Goal: Task Accomplishment & Management: Manage account settings

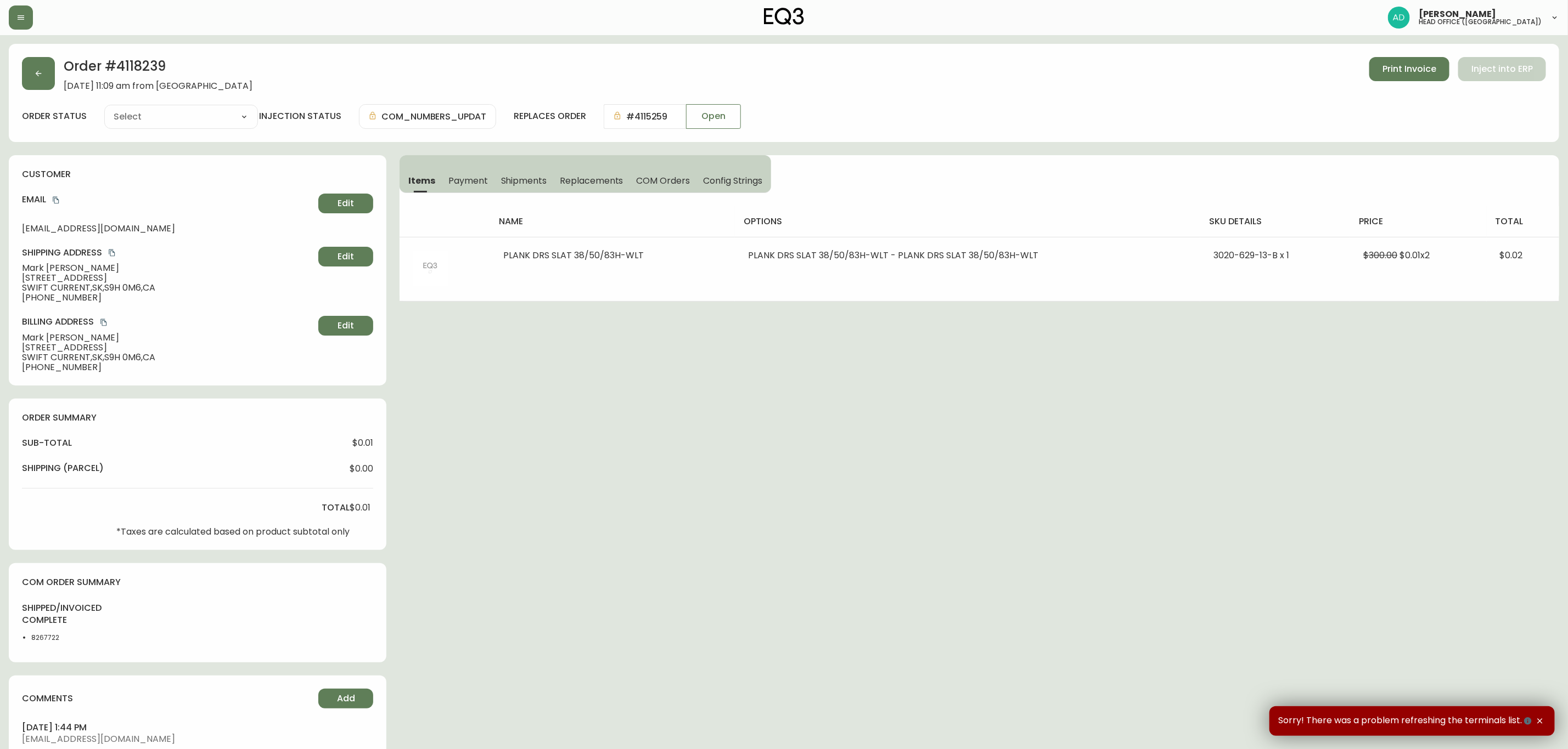
type input "Fully Shipped"
select select "FULLY_SHIPPED"
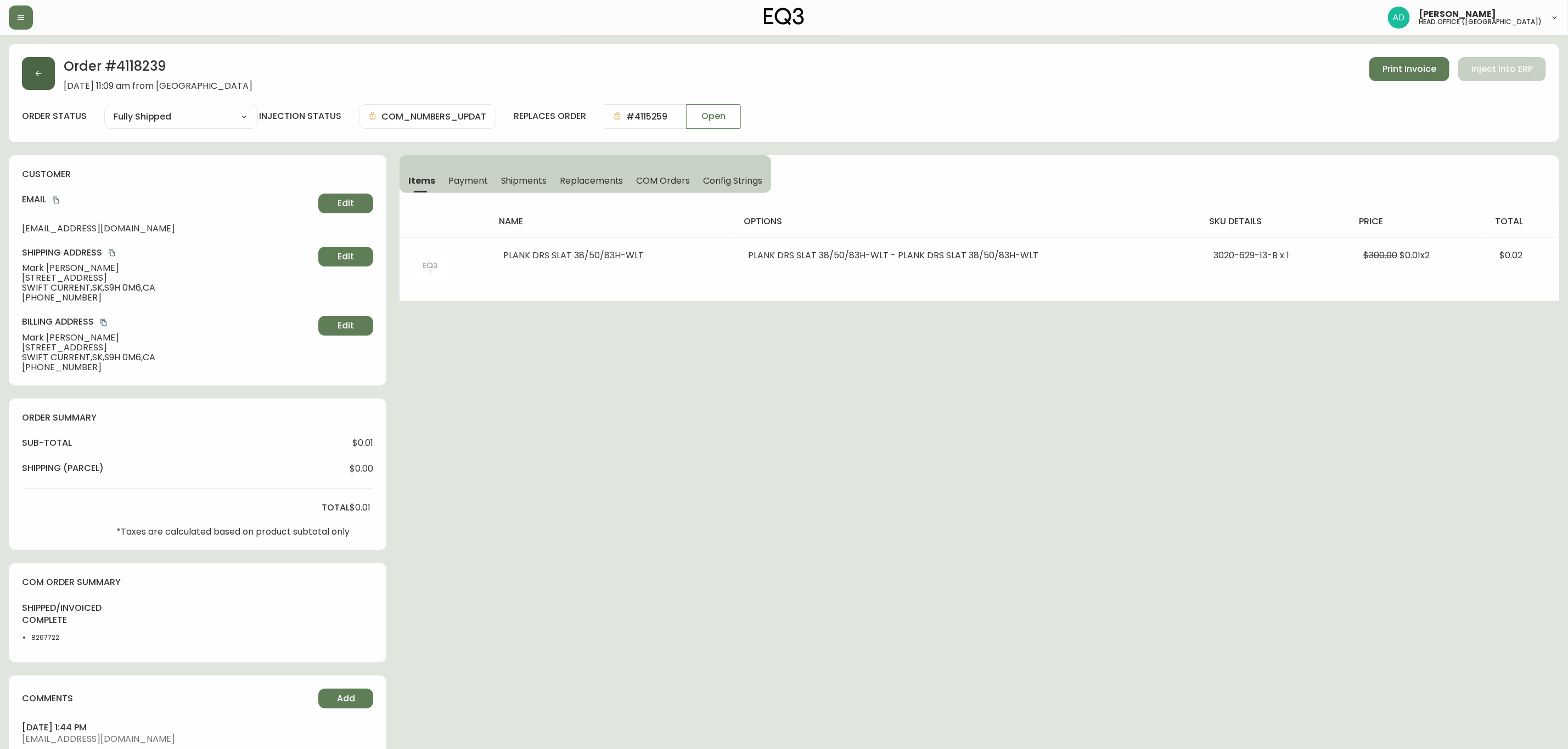
drag, startPoint x: 38, startPoint y: 60, endPoint x: 38, endPoint y: 65, distance: 5.0
click at [38, 65] on div "Order # 4118239 [DATE] 11:09 am from CA_EN Print Invoice Inject into ERP order …" at bounding box center [784, 92] width 1550 height 98
click at [25, 27] on button "button" at bounding box center [21, 17] width 24 height 24
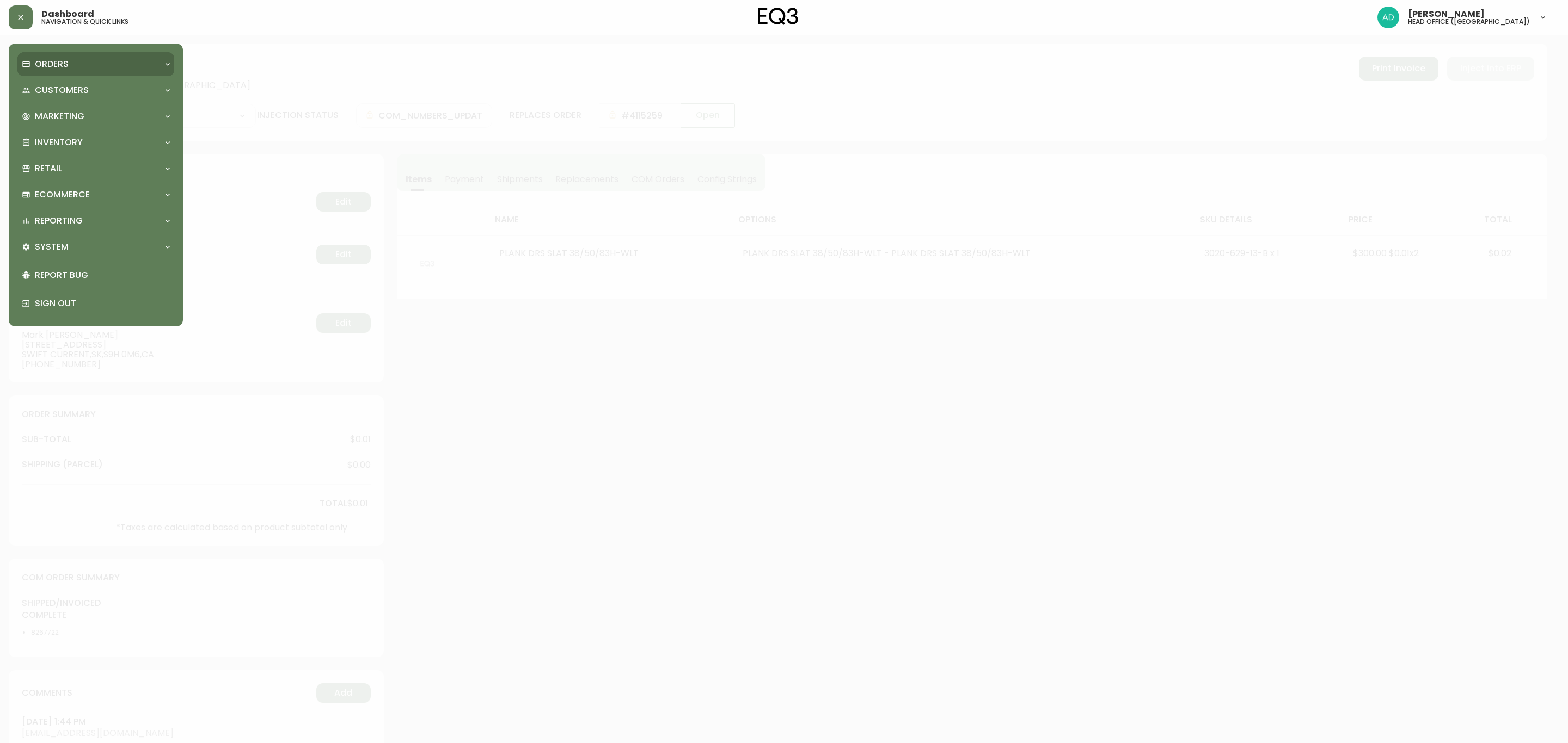
click at [62, 61] on p "Orders" at bounding box center [52, 63] width 34 height 12
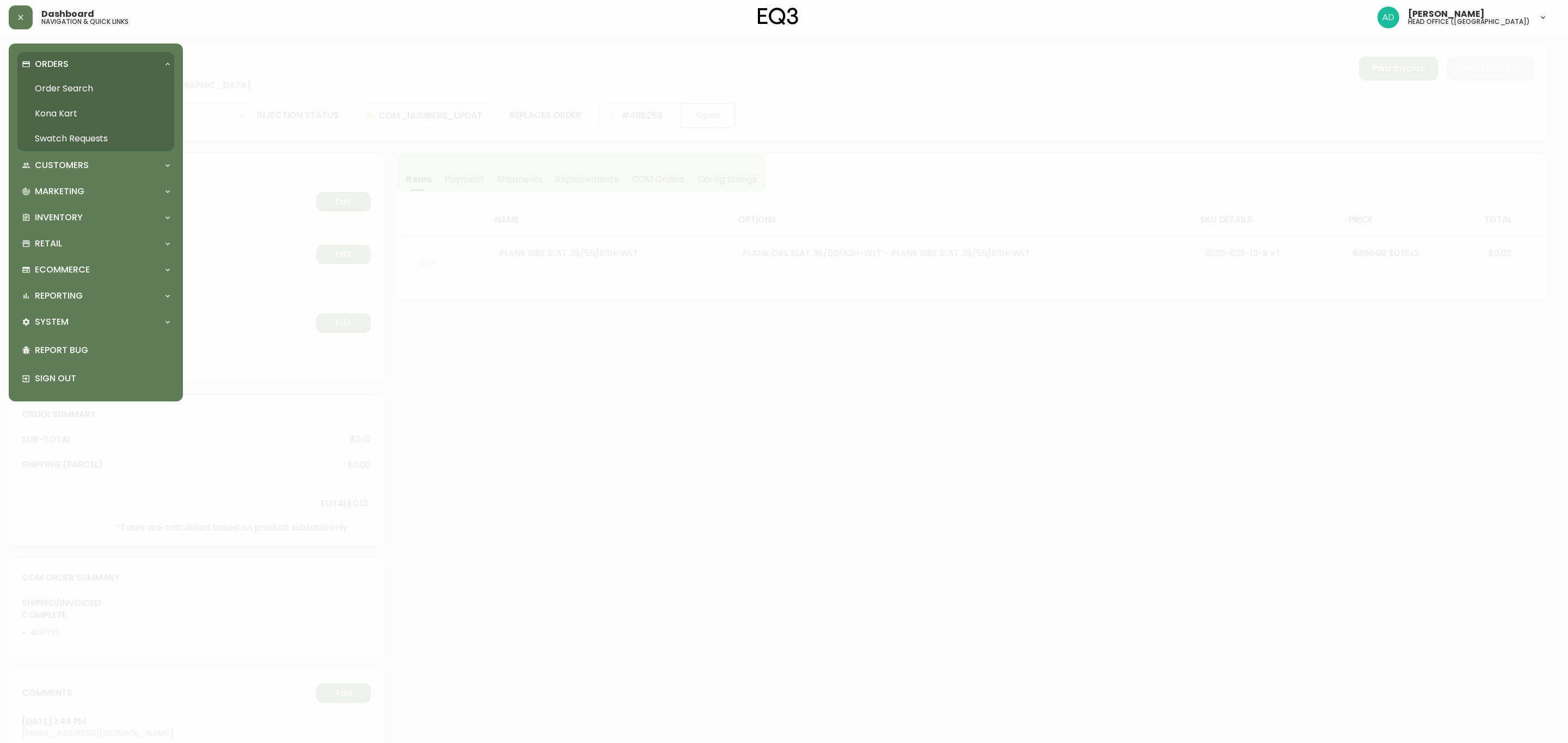
click at [93, 80] on link "Order Search" at bounding box center [96, 89] width 157 height 25
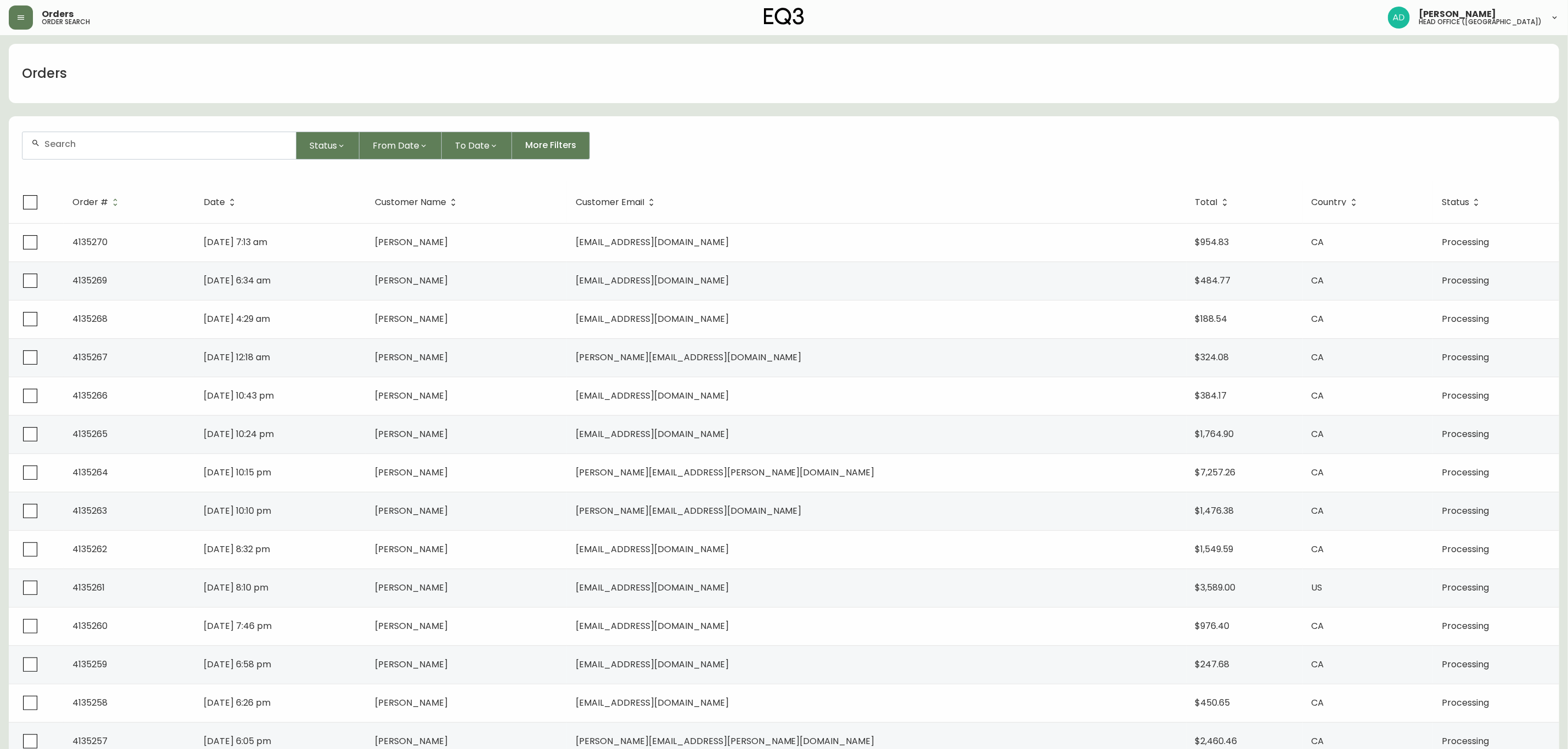
click at [184, 150] on div at bounding box center [159, 145] width 273 height 27
paste input "4135217"
type input "4135217"
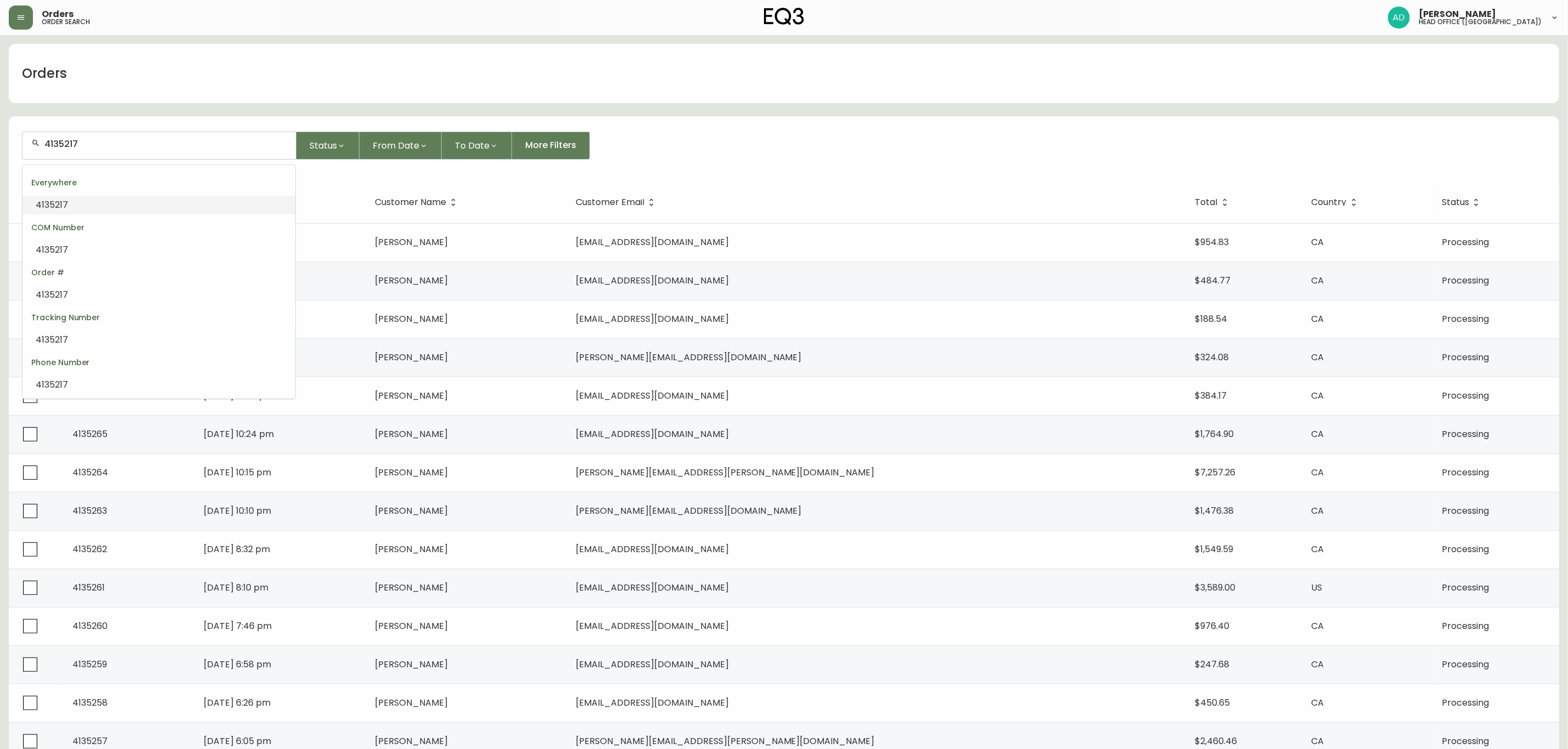
click at [173, 197] on li "4135217" at bounding box center [159, 205] width 273 height 19
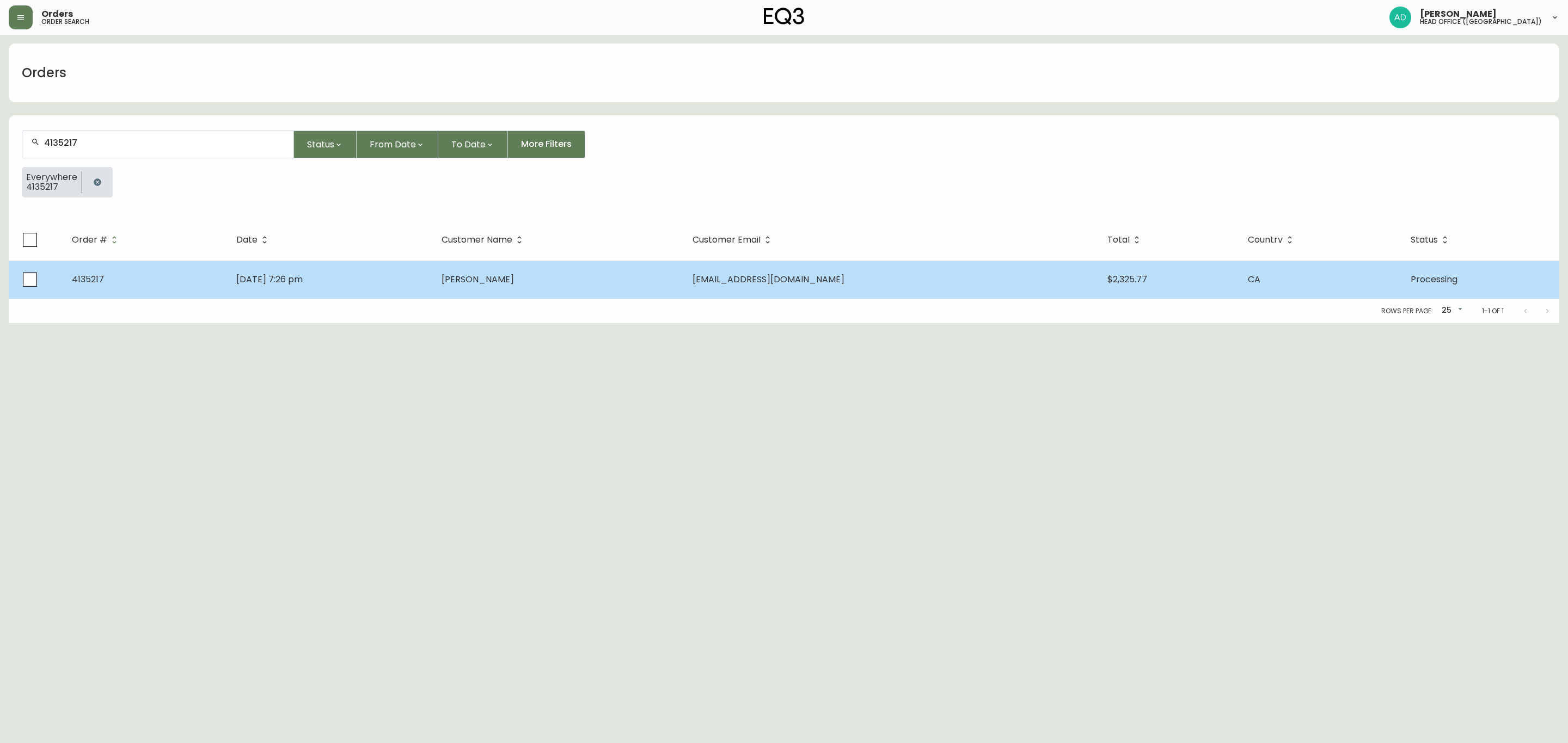
click at [995, 286] on td "[EMAIL_ADDRESS][DOMAIN_NAME]" at bounding box center [891, 279] width 415 height 38
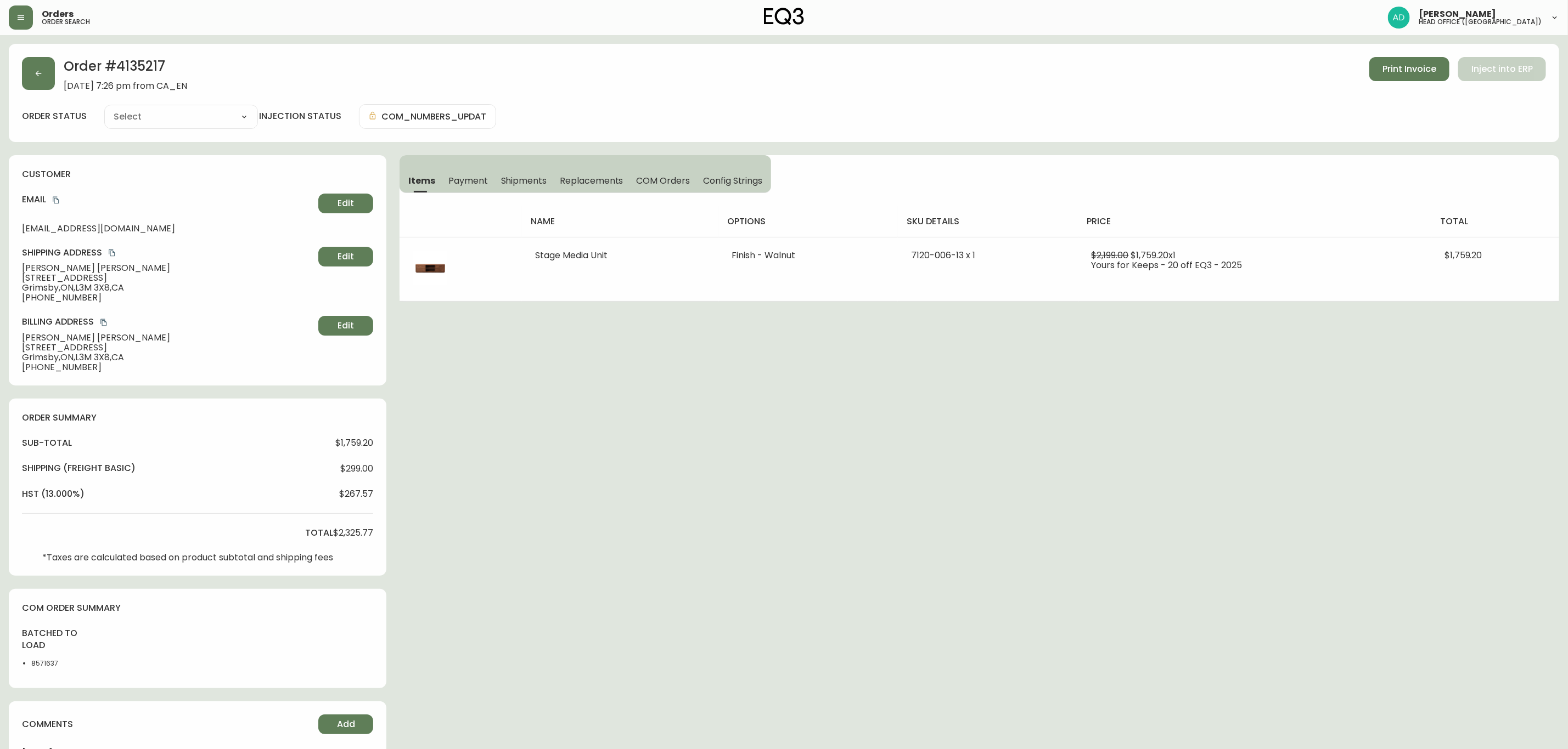
type input "Processing"
select select "PROCESSING"
click at [523, 170] on button "Shipments" at bounding box center [524, 180] width 59 height 24
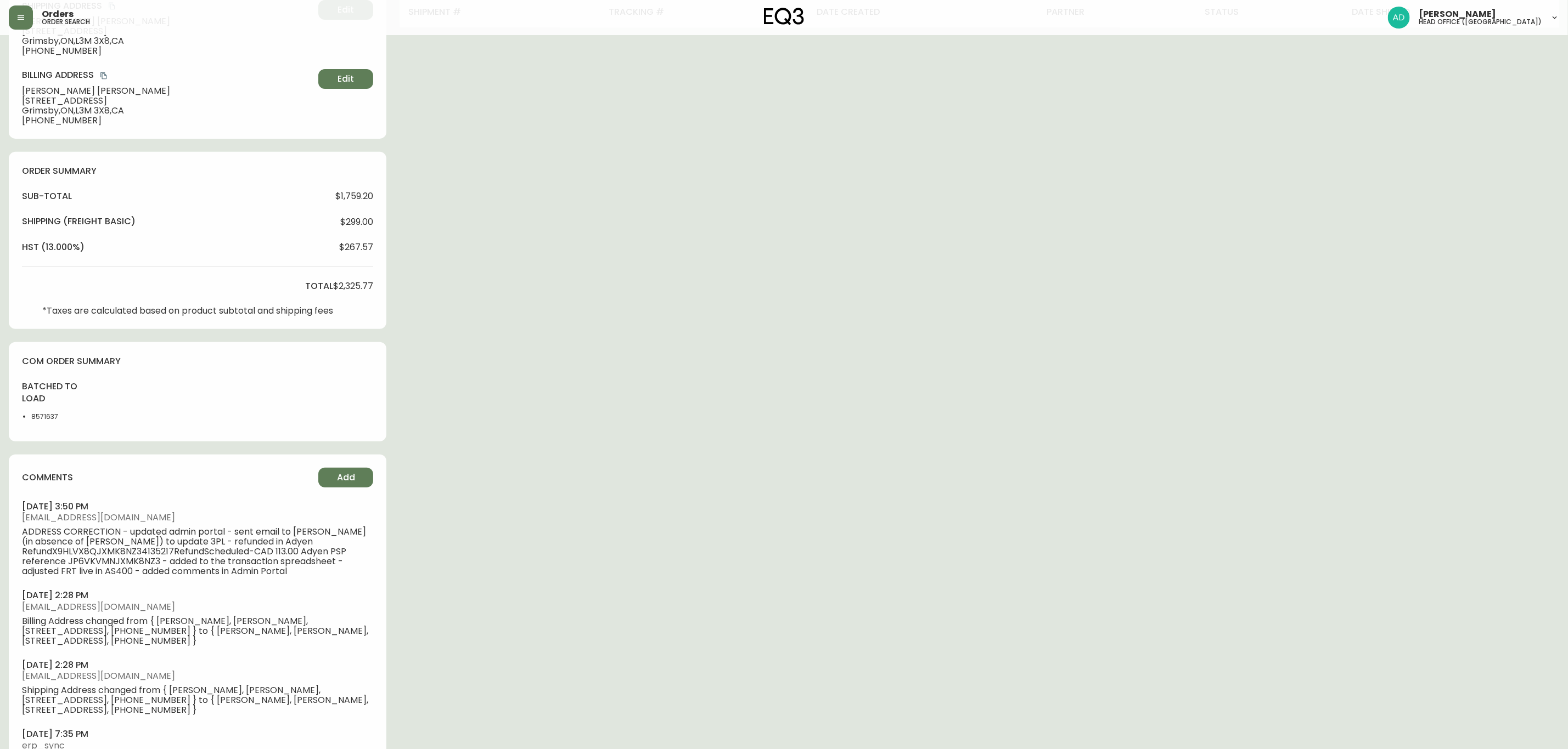
scroll to position [83, 0]
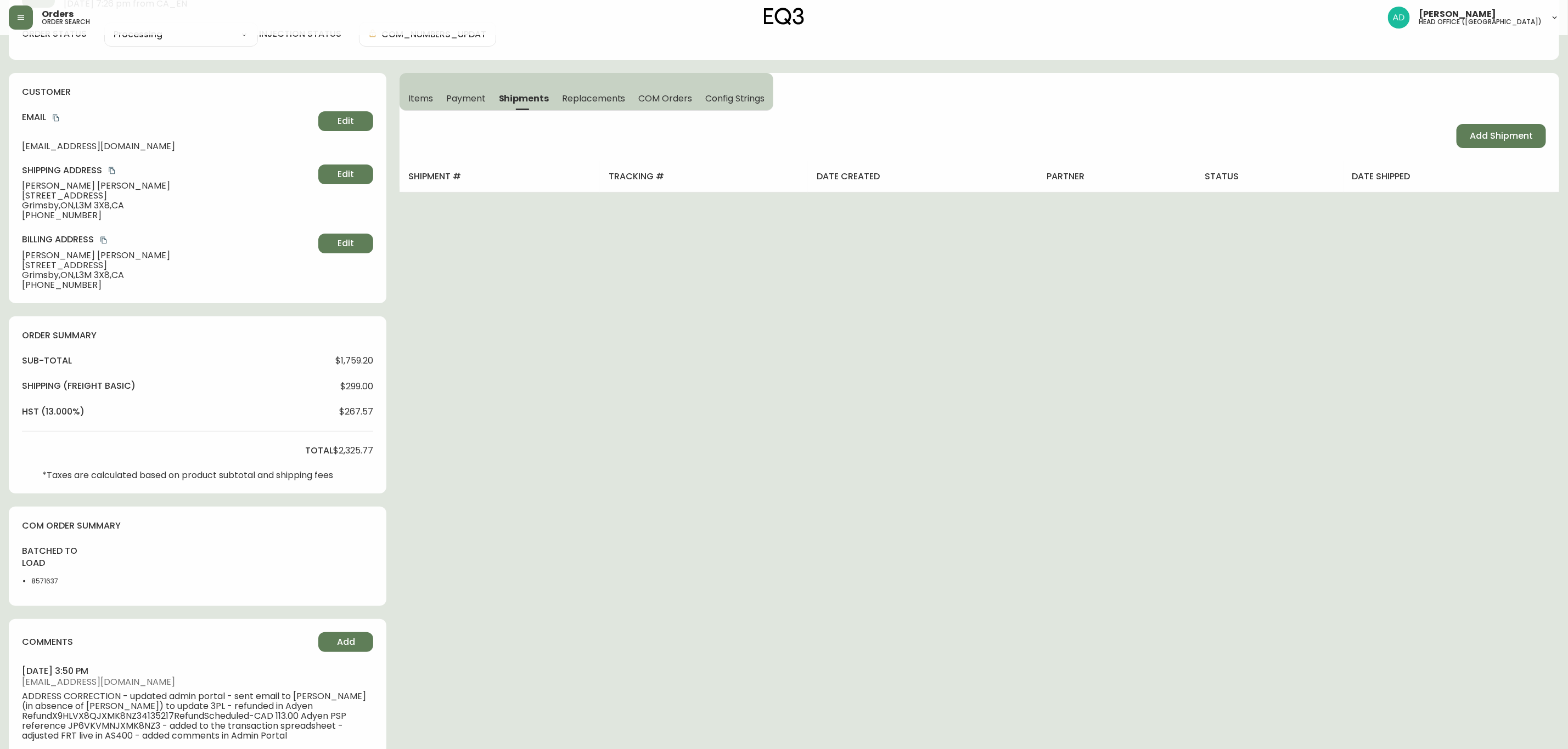
drag, startPoint x: 541, startPoint y: 208, endPoint x: 543, endPoint y: 218, distance: 10.2
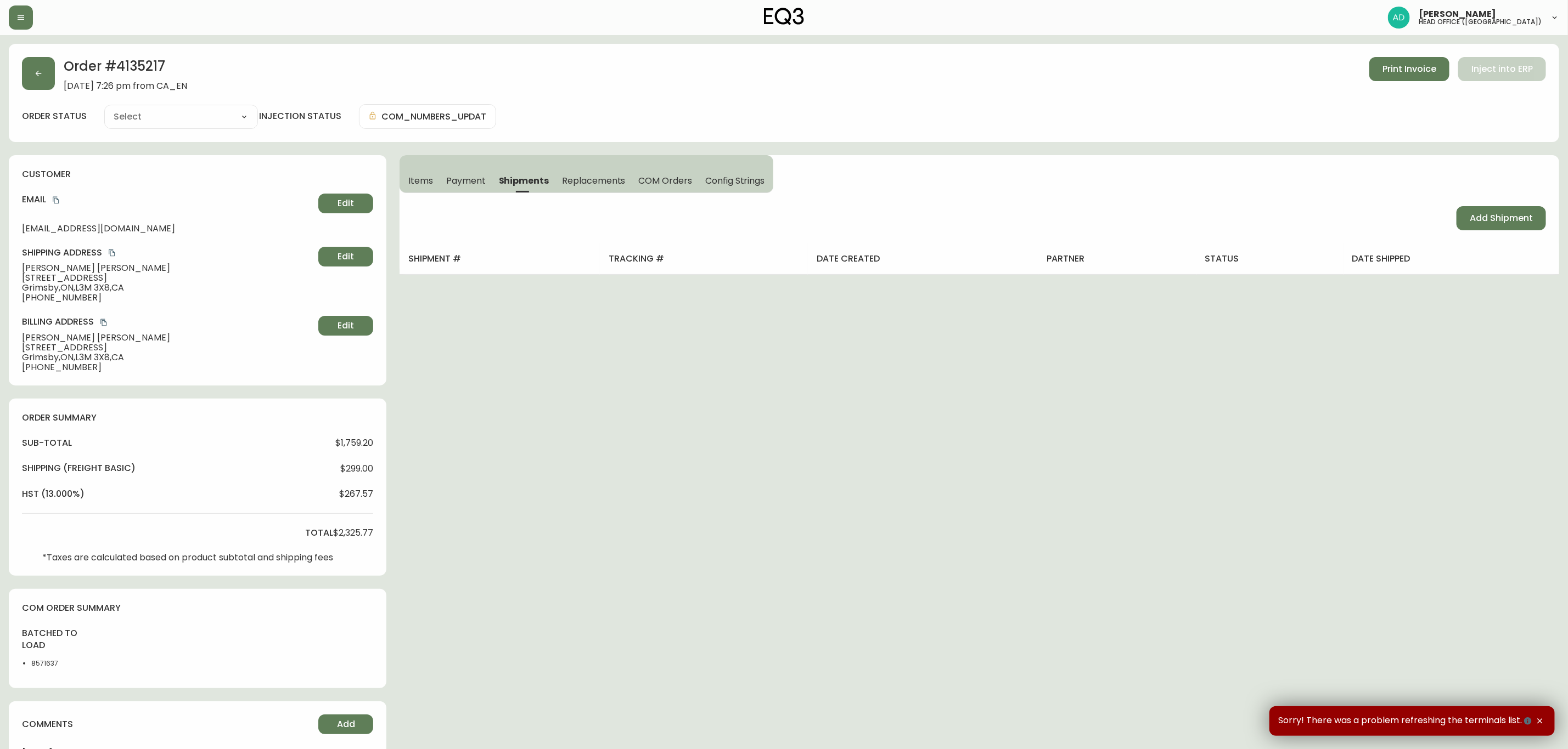
type input "Processing"
select select "PROCESSING"
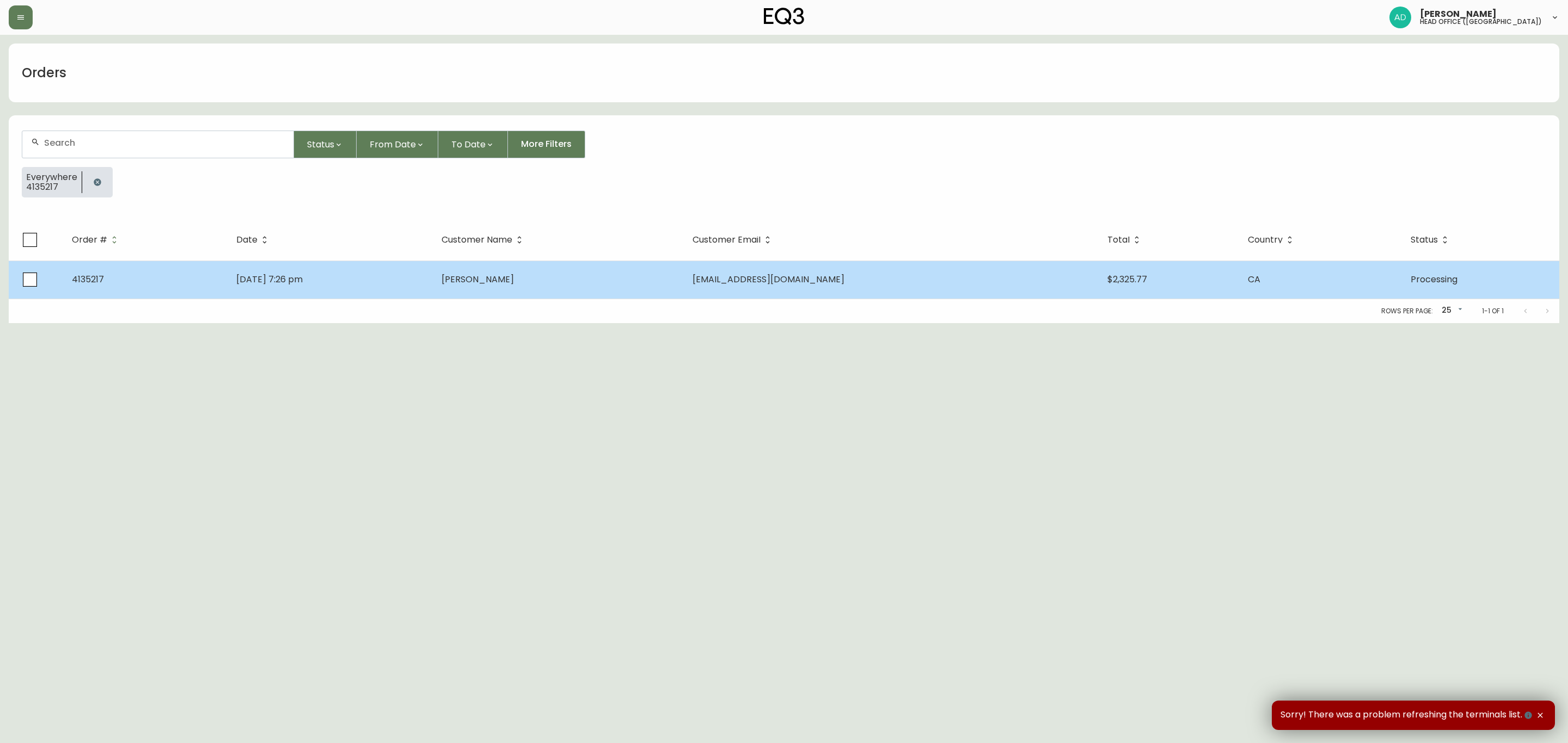
click at [554, 289] on td "[PERSON_NAME]" at bounding box center [558, 279] width 251 height 38
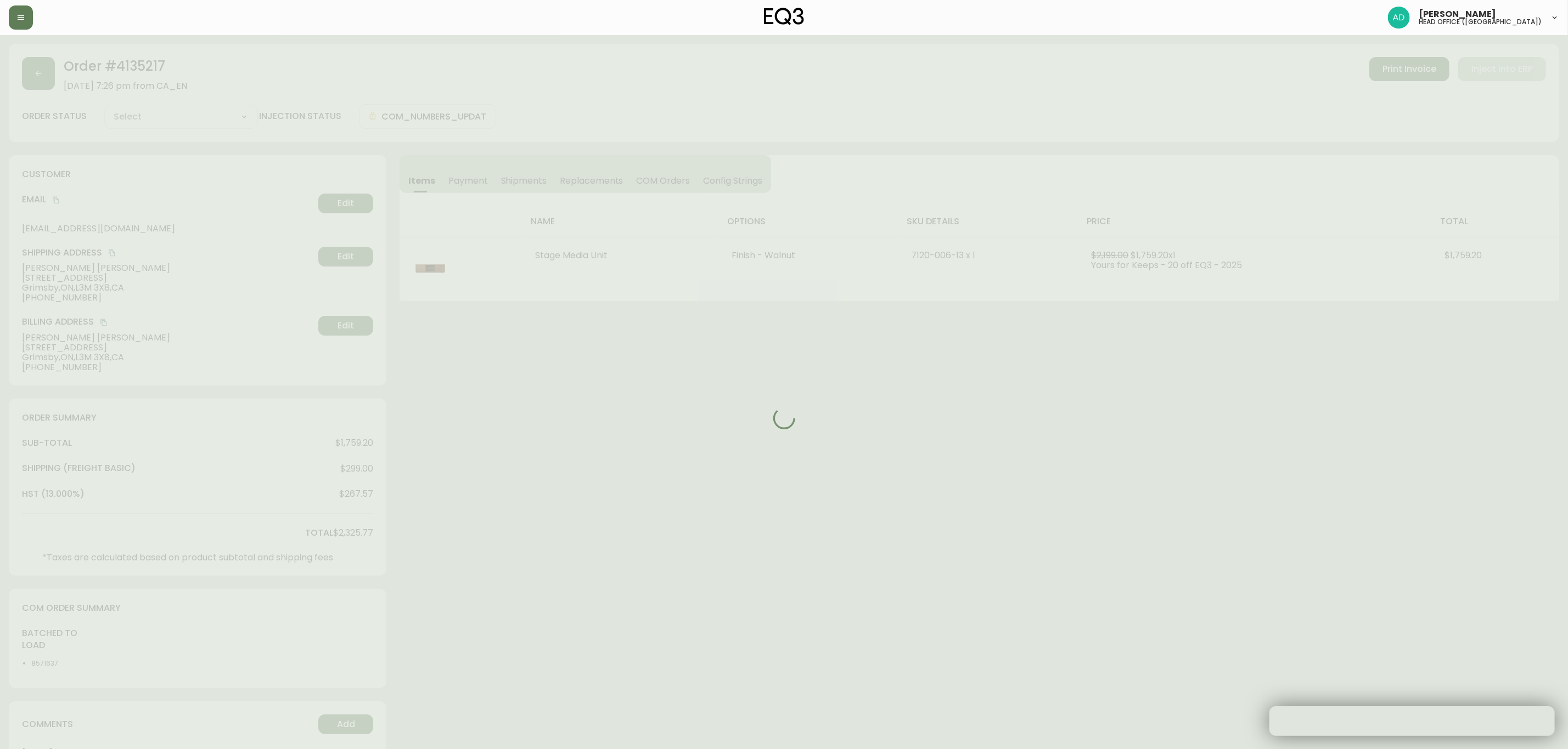
type input "Processing"
select select "PROCESSING"
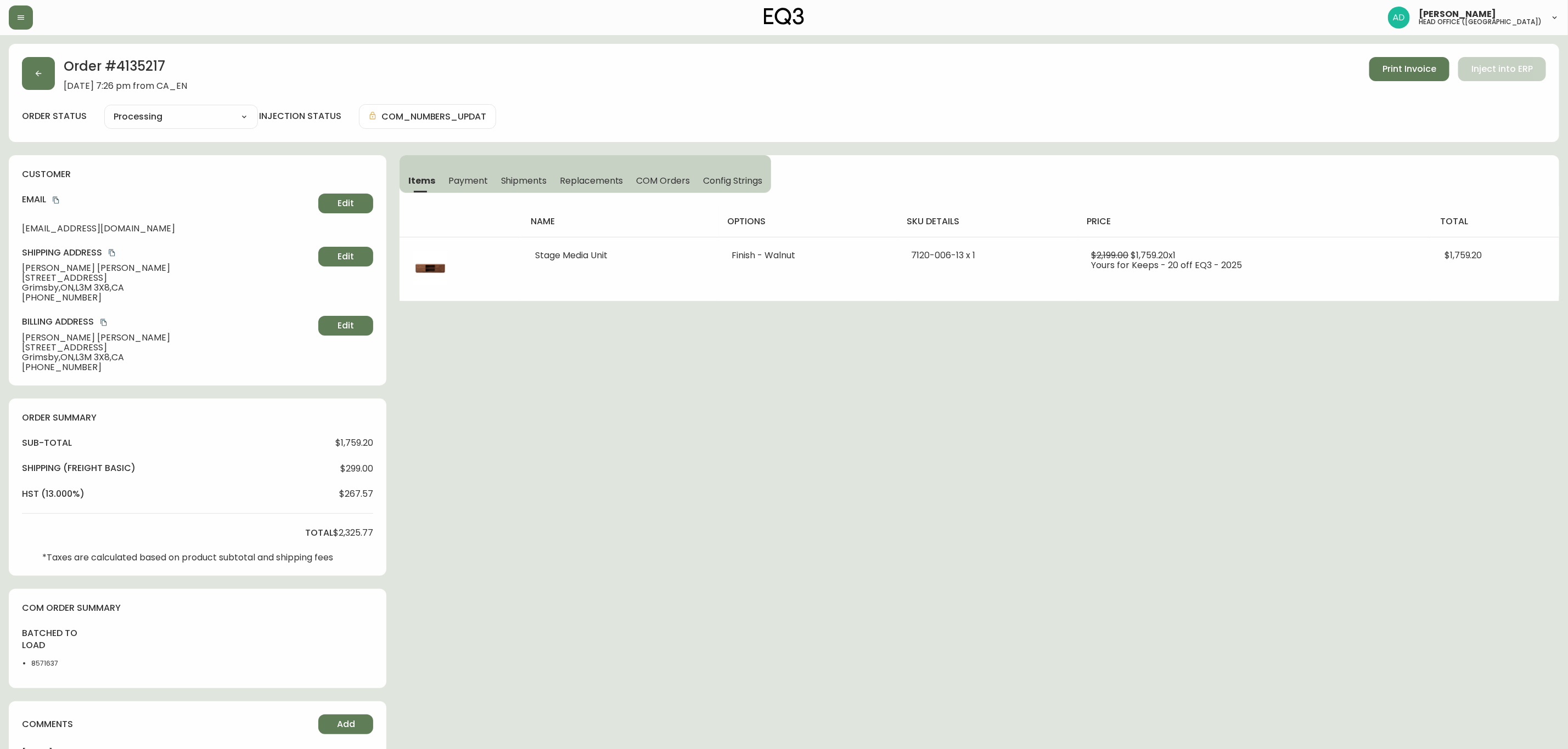
click at [513, 183] on span "Shipments" at bounding box center [523, 180] width 46 height 12
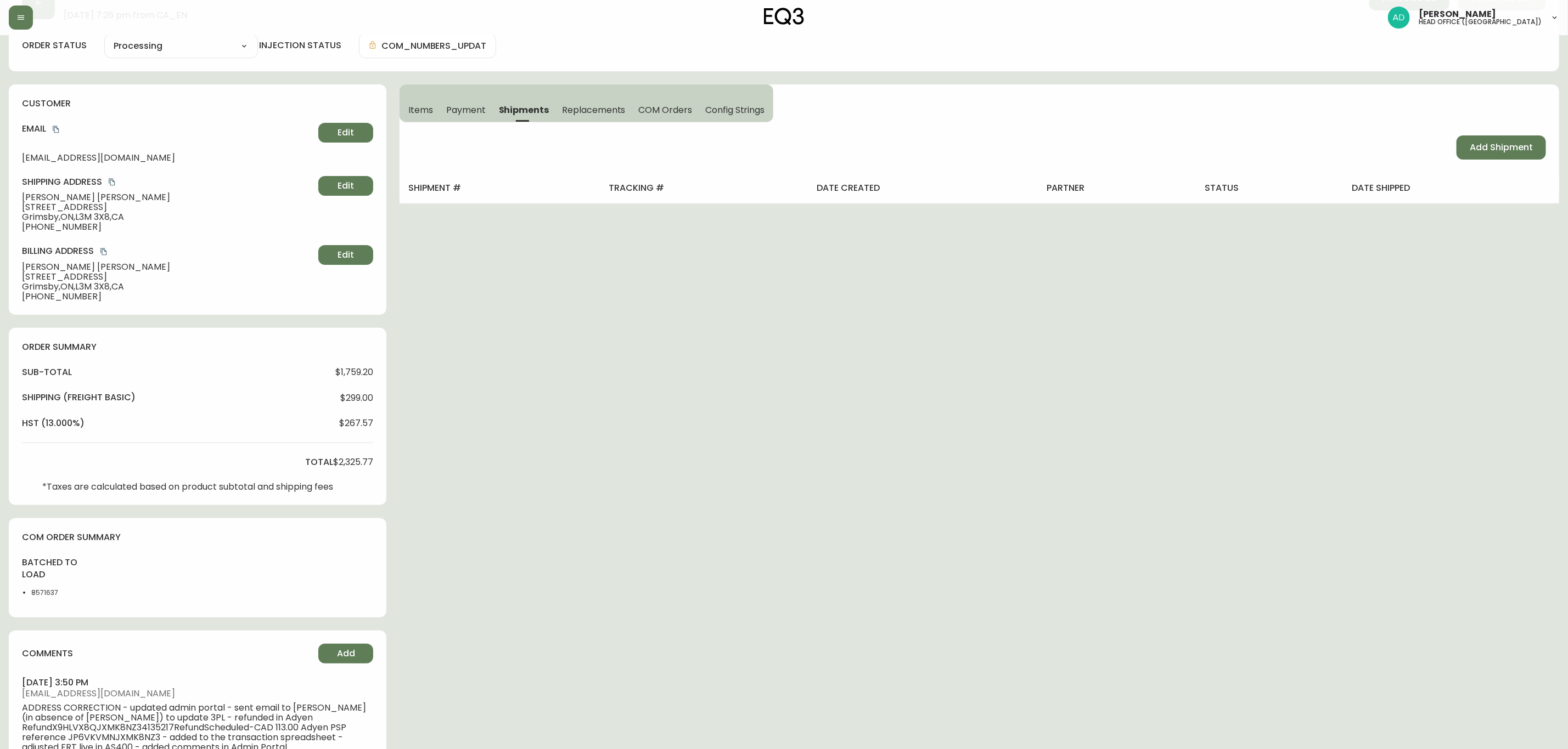
scroll to position [58, 0]
